Goal: Task Accomplishment & Management: Manage account settings

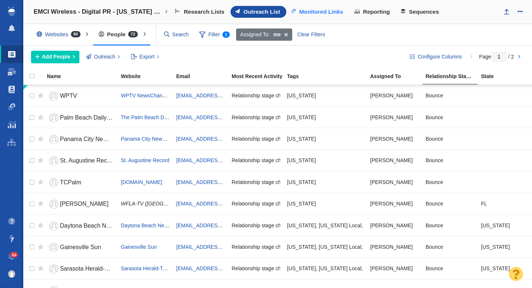
click at [324, 11] on span "Monitored Links" at bounding box center [321, 12] width 44 height 7
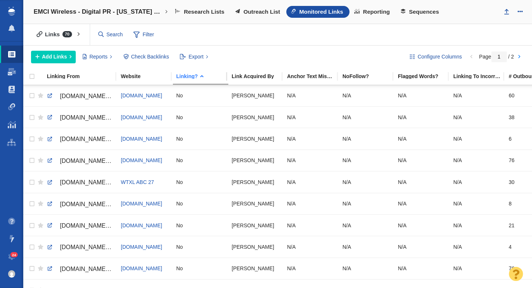
click at [195, 75] on div "Linking?" at bounding box center [203, 76] width 55 height 5
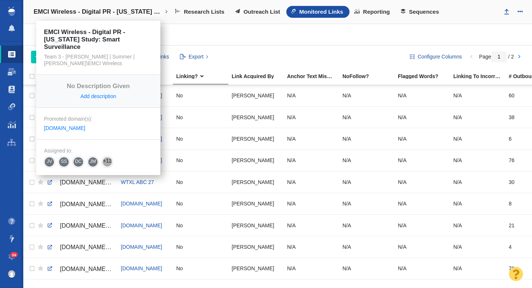
click at [95, 11] on h4 "EMCI Wireless - Digital PR - [US_STATE] Study: Smart Surveillance" at bounding box center [98, 11] width 129 height 7
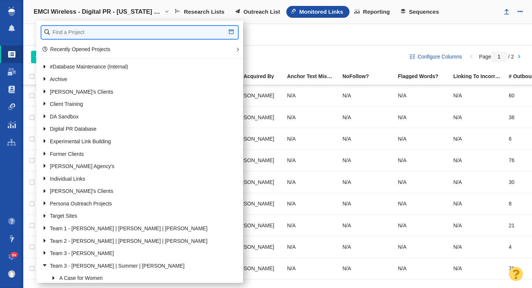
click at [89, 31] on input "text" at bounding box center [139, 32] width 197 height 13
type input "elith"
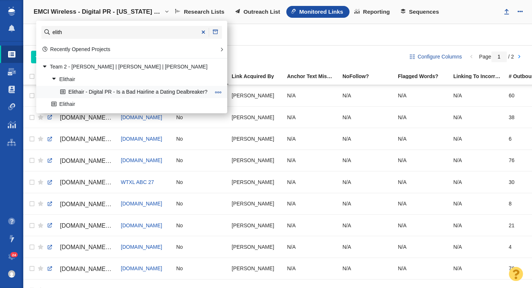
click at [135, 93] on link "Elithair - Digital PR - Is a Bad Hairline a Dating Dealbreaker?" at bounding box center [135, 91] width 154 height 11
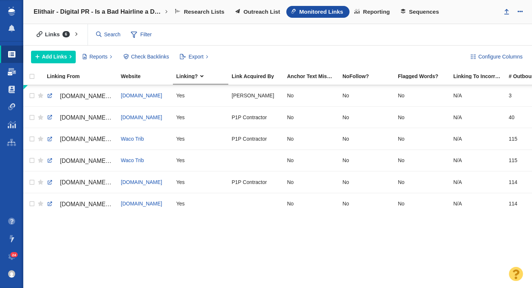
click at [12, 69] on span at bounding box center [12, 71] width 8 height 7
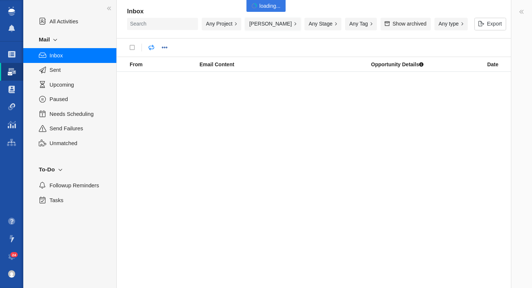
click at [274, 25] on button "[PERSON_NAME]" at bounding box center [273, 24] width 56 height 13
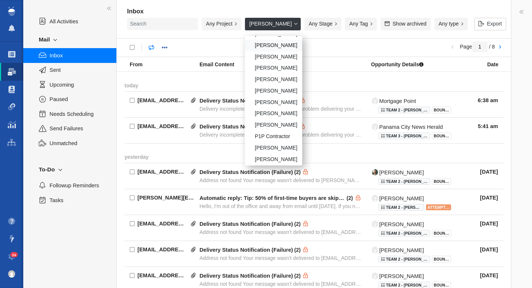
scroll to position [70, 0]
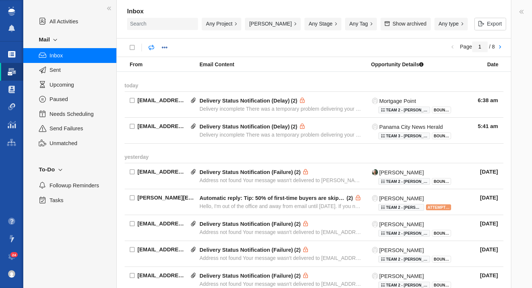
click at [14, 54] on span at bounding box center [11, 54] width 7 height 7
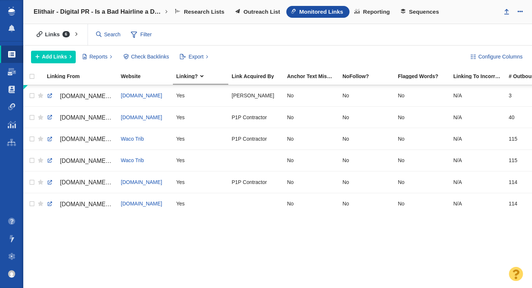
click at [68, 12] on h4 "Elithair - Digital PR - Is a Bad Hairline a Dating Dealbreaker?" at bounding box center [98, 11] width 129 height 7
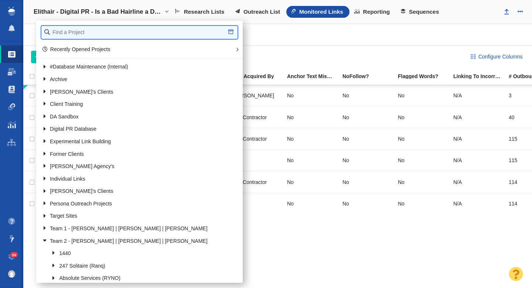
click at [72, 28] on input "text" at bounding box center [139, 32] width 196 height 13
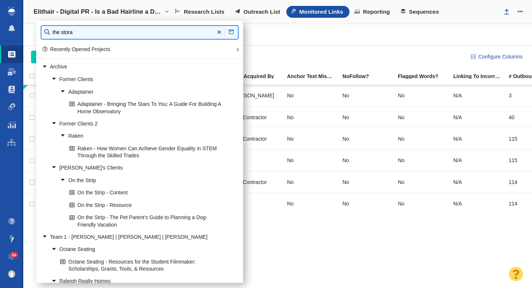
type input "the stora"
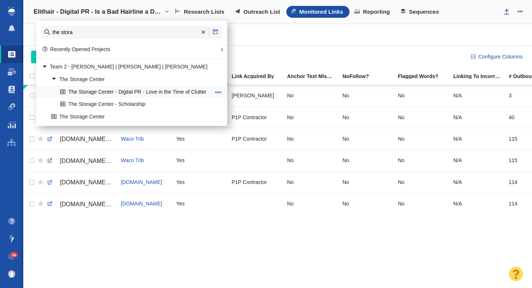
click at [143, 92] on link "The Storage Center - Digital PR - Love in the Time of Clutter" at bounding box center [135, 91] width 154 height 11
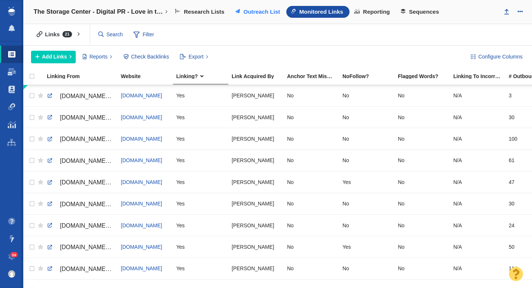
click at [254, 13] on span "Outreach List" at bounding box center [262, 12] width 37 height 7
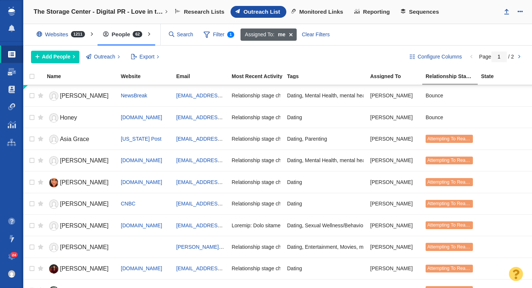
click at [293, 36] on span at bounding box center [290, 34] width 11 height 13
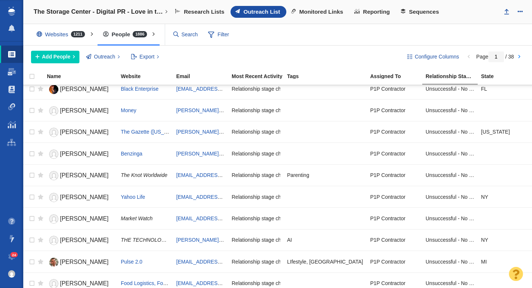
scroll to position [876, 0]
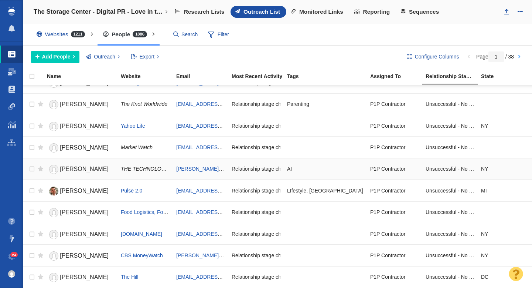
click at [77, 167] on span "[PERSON_NAME]" at bounding box center [84, 169] width 49 height 6
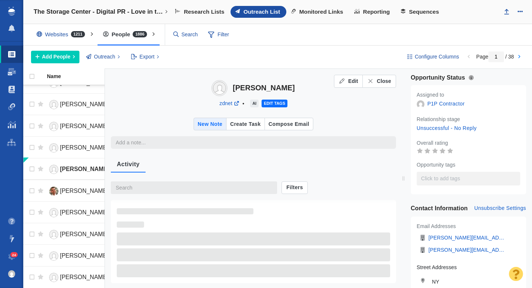
type textarea "x"
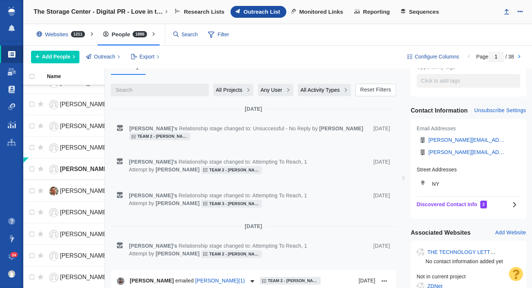
scroll to position [0, 0]
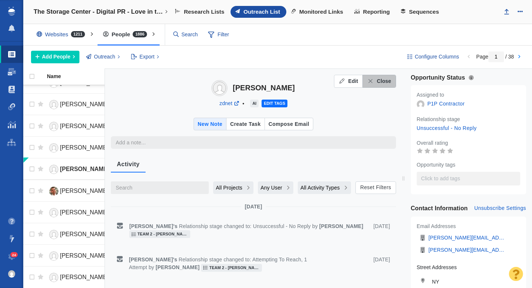
click at [392, 82] on button "Close" at bounding box center [379, 81] width 33 height 13
